Goal: Information Seeking & Learning: Understand process/instructions

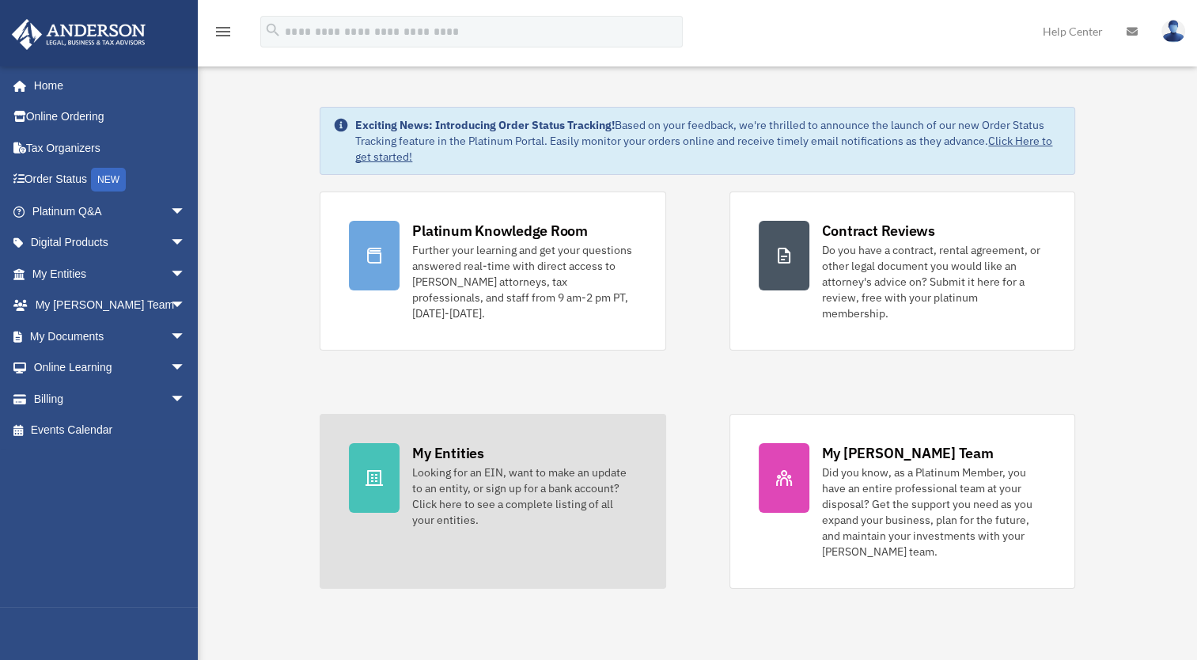
click at [459, 470] on div "Looking for an EIN, want to make an update to an entity, or sign up for a bank …" at bounding box center [524, 496] width 224 height 63
click at [433, 443] on div "My Entities" at bounding box center [447, 453] width 71 height 20
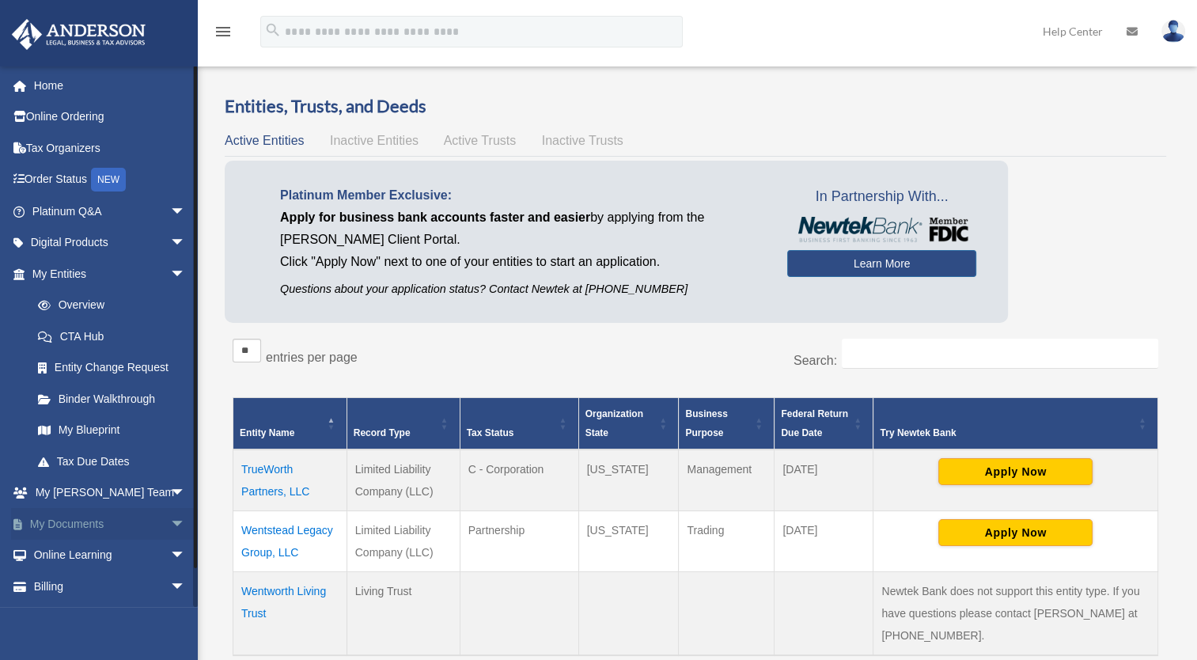
click at [170, 524] on span "arrow_drop_down" at bounding box center [186, 524] width 32 height 32
click at [141, 396] on link "Binder Walkthrough" at bounding box center [116, 399] width 188 height 32
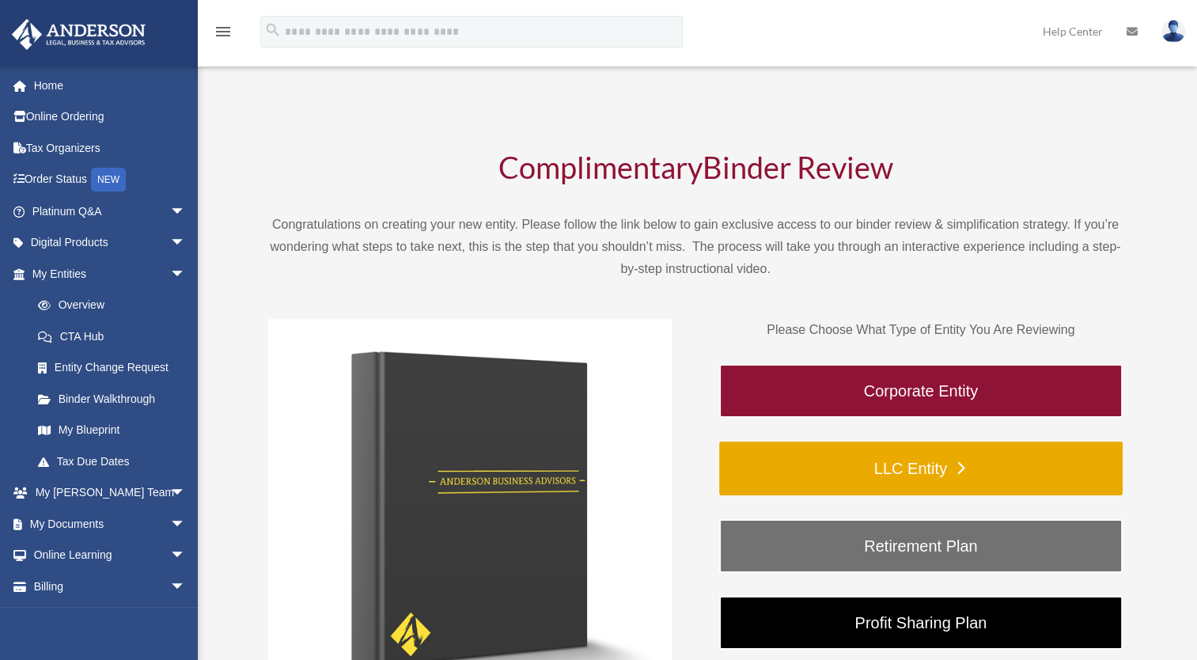
click at [825, 473] on link "LLC Entity" at bounding box center [921, 469] width 404 height 54
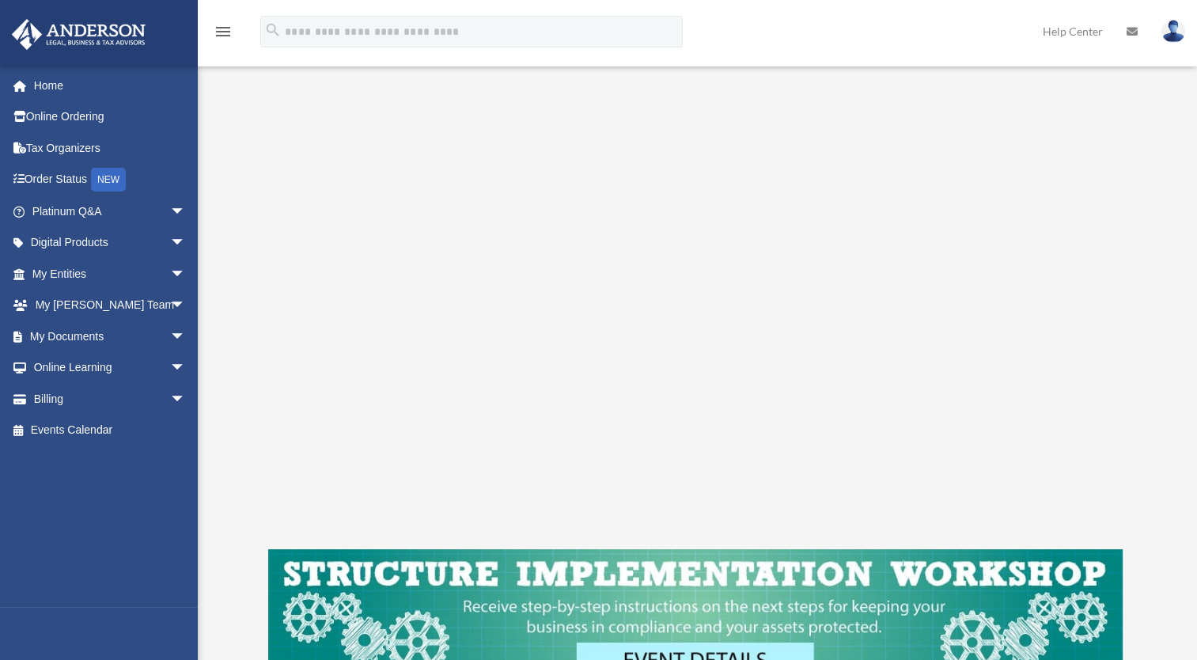
scroll to position [237, 0]
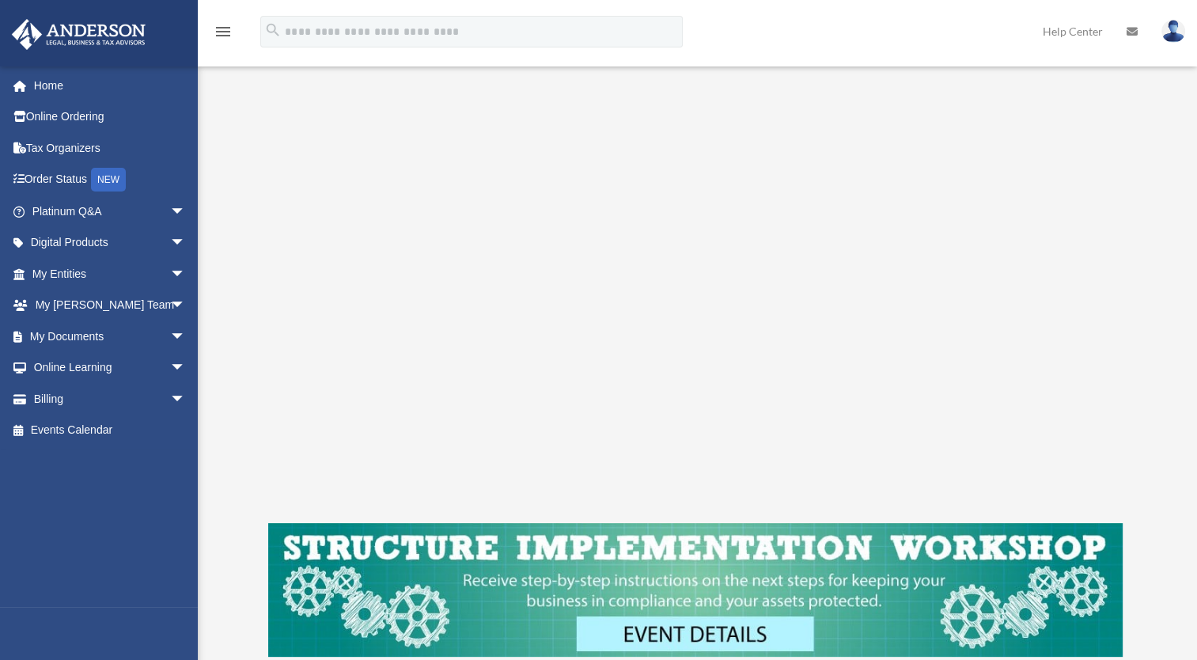
click at [1170, 510] on div "LLC Entity To pause video at anytime, simply click on the video" at bounding box center [696, 287] width 964 height 860
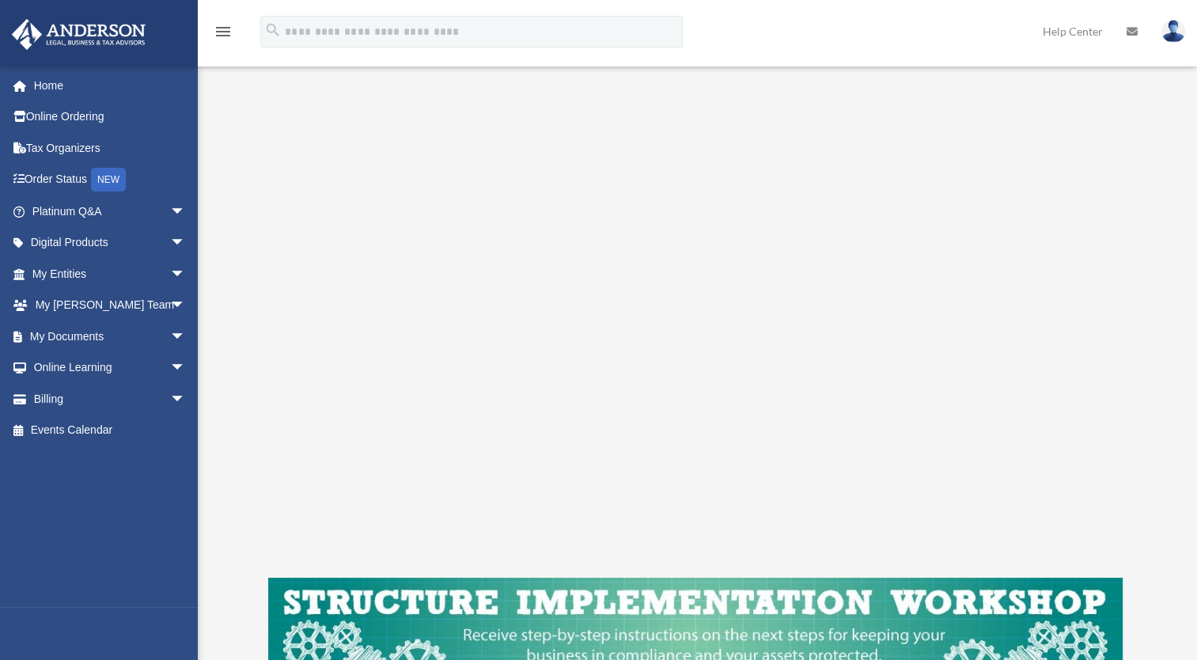
scroll to position [158, 0]
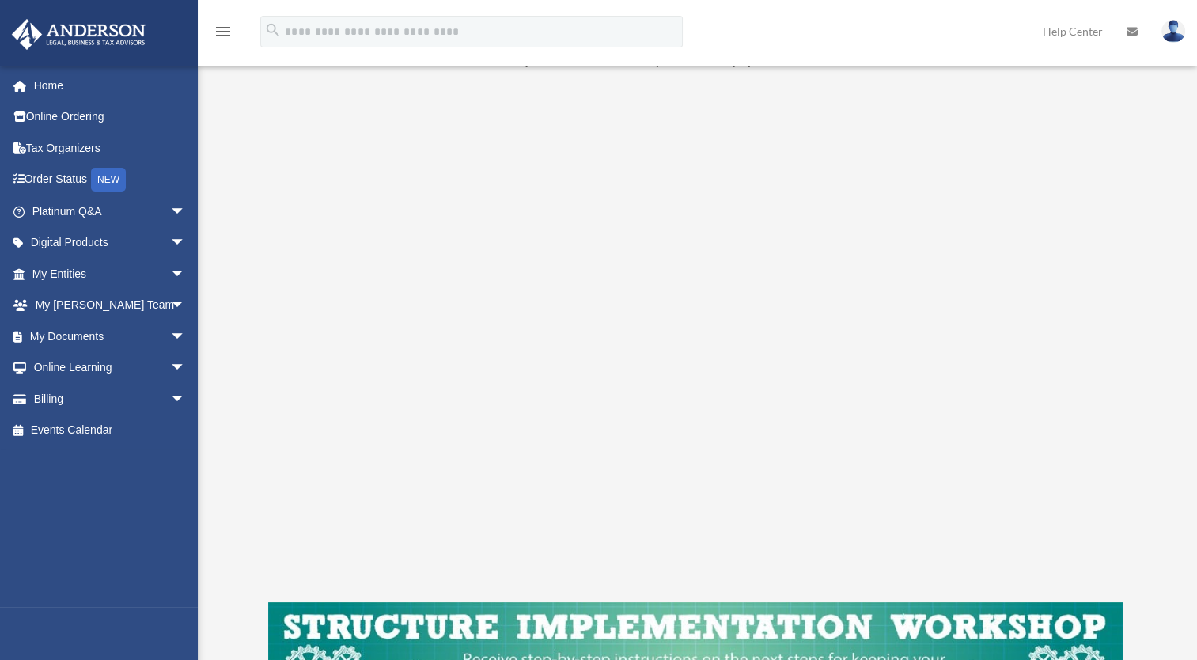
click at [784, 595] on div "LLC Entity To pause video at anytime, simply click on the video" at bounding box center [695, 366] width 855 height 745
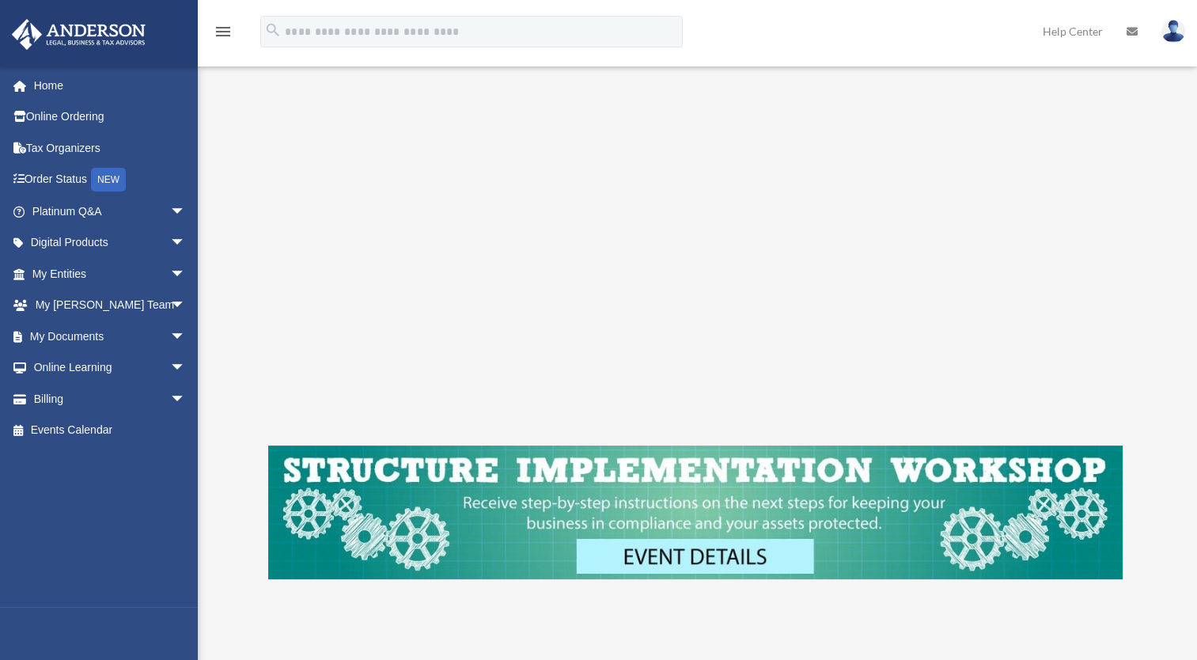
scroll to position [317, 0]
